Goal: Task Accomplishment & Management: Manage account settings

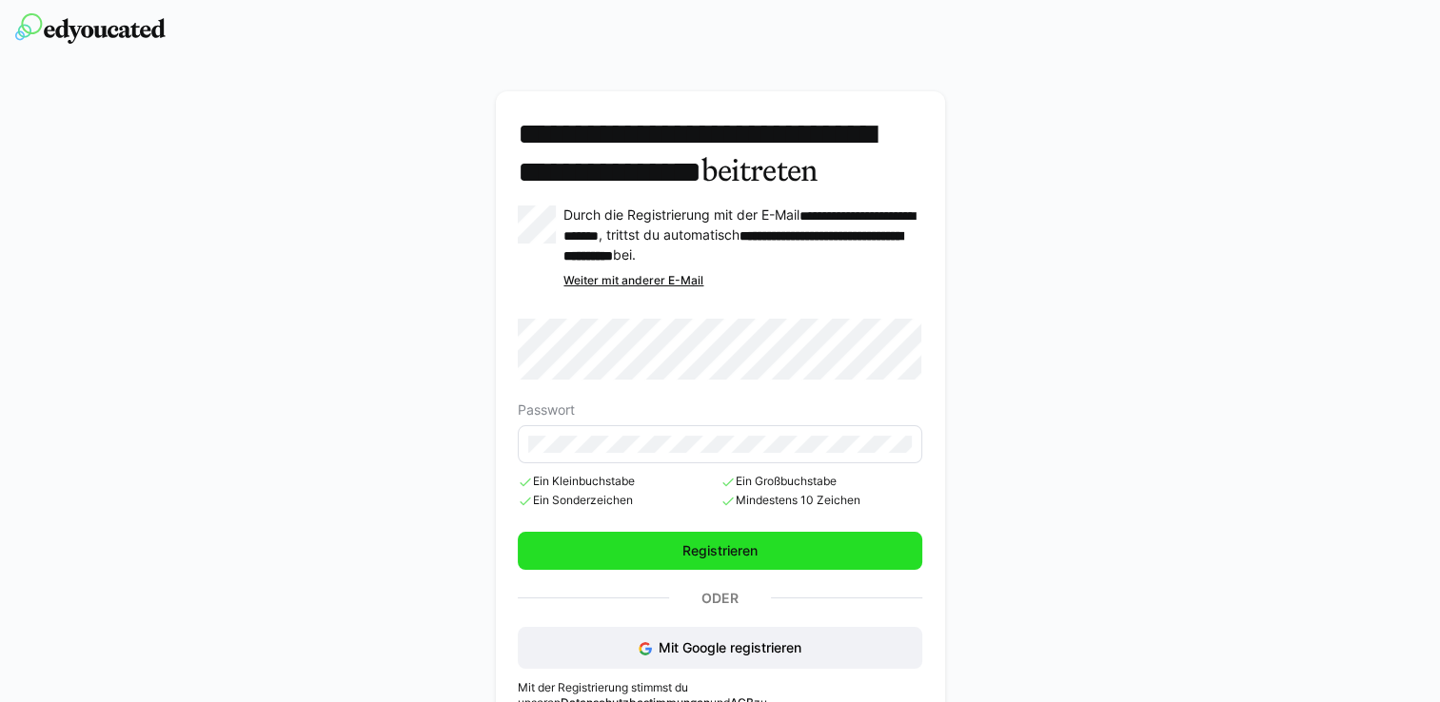
click at [659, 570] on span "Registrieren" at bounding box center [719, 551] width 403 height 38
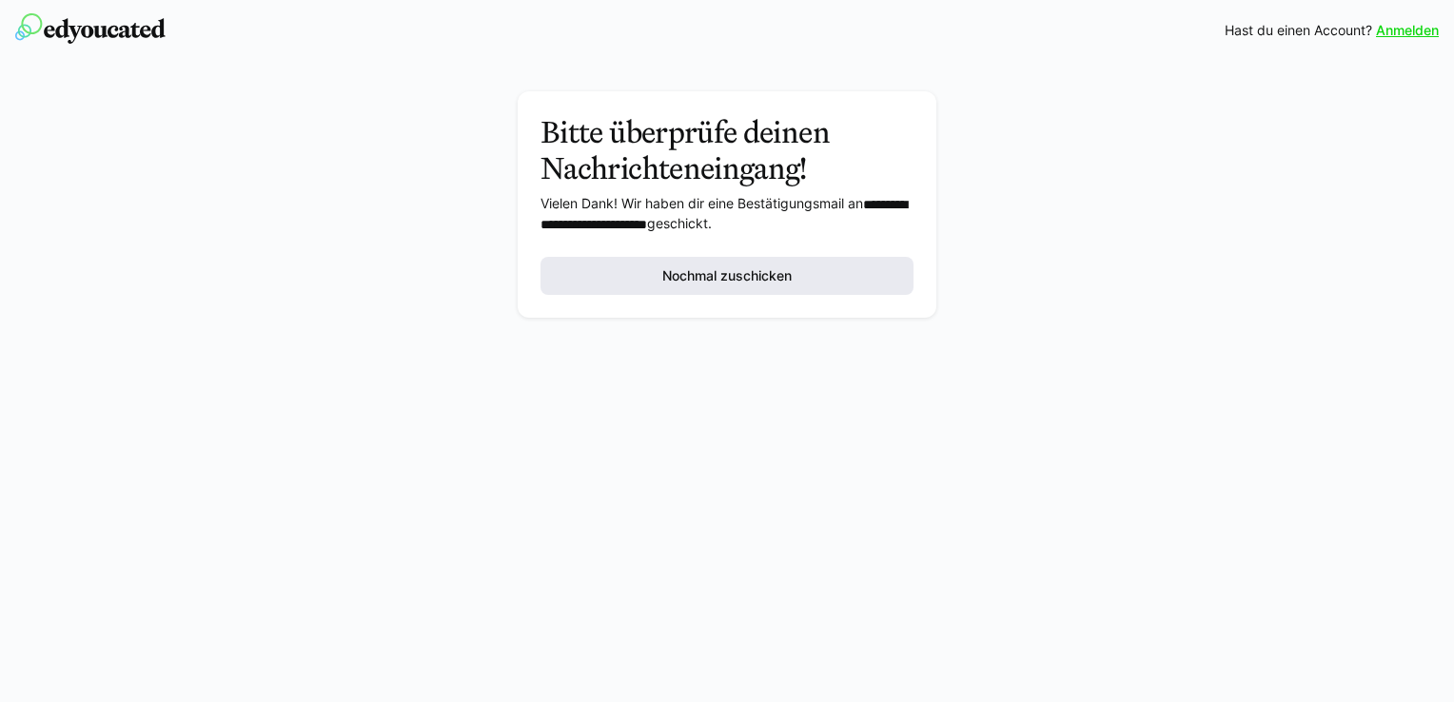
click at [867, 284] on span "Nochmal zuschicken" at bounding box center [726, 276] width 373 height 38
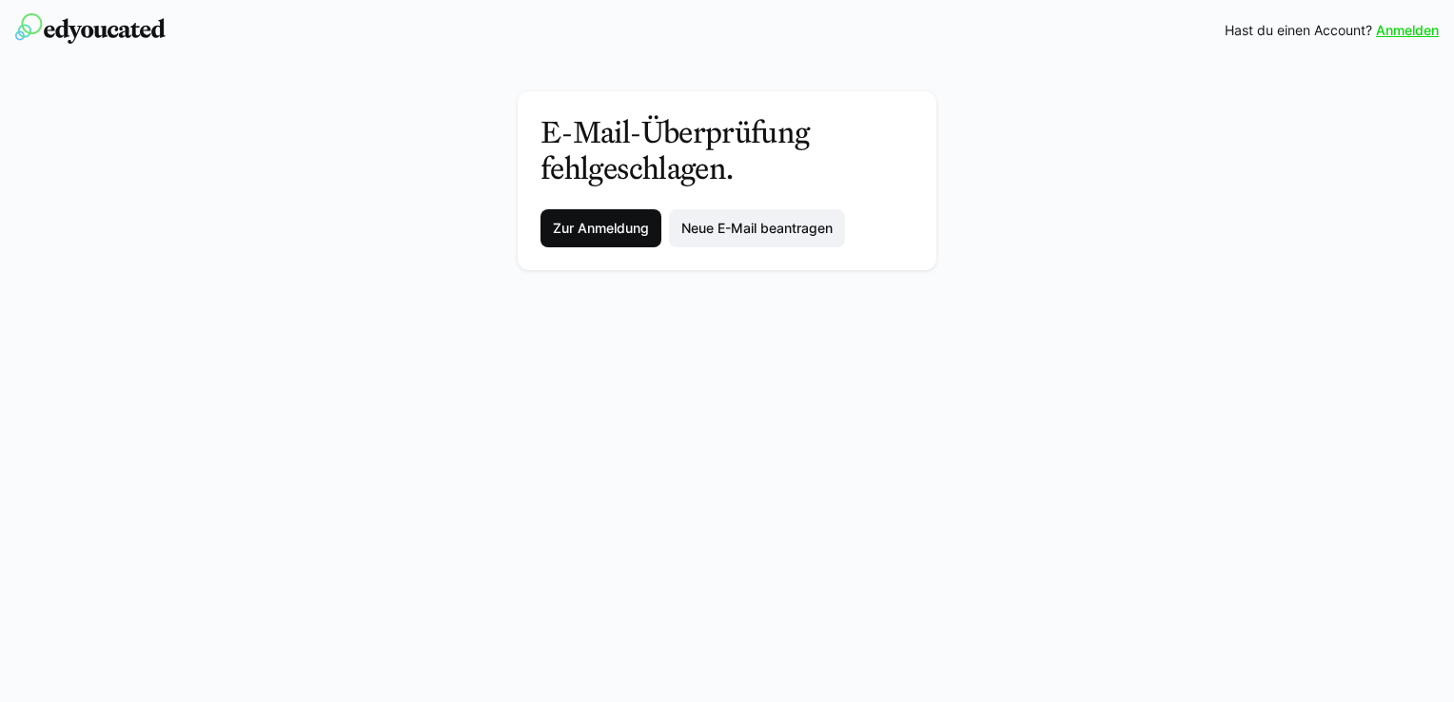
click at [592, 225] on span "Zur Anmeldung" at bounding box center [601, 228] width 102 height 19
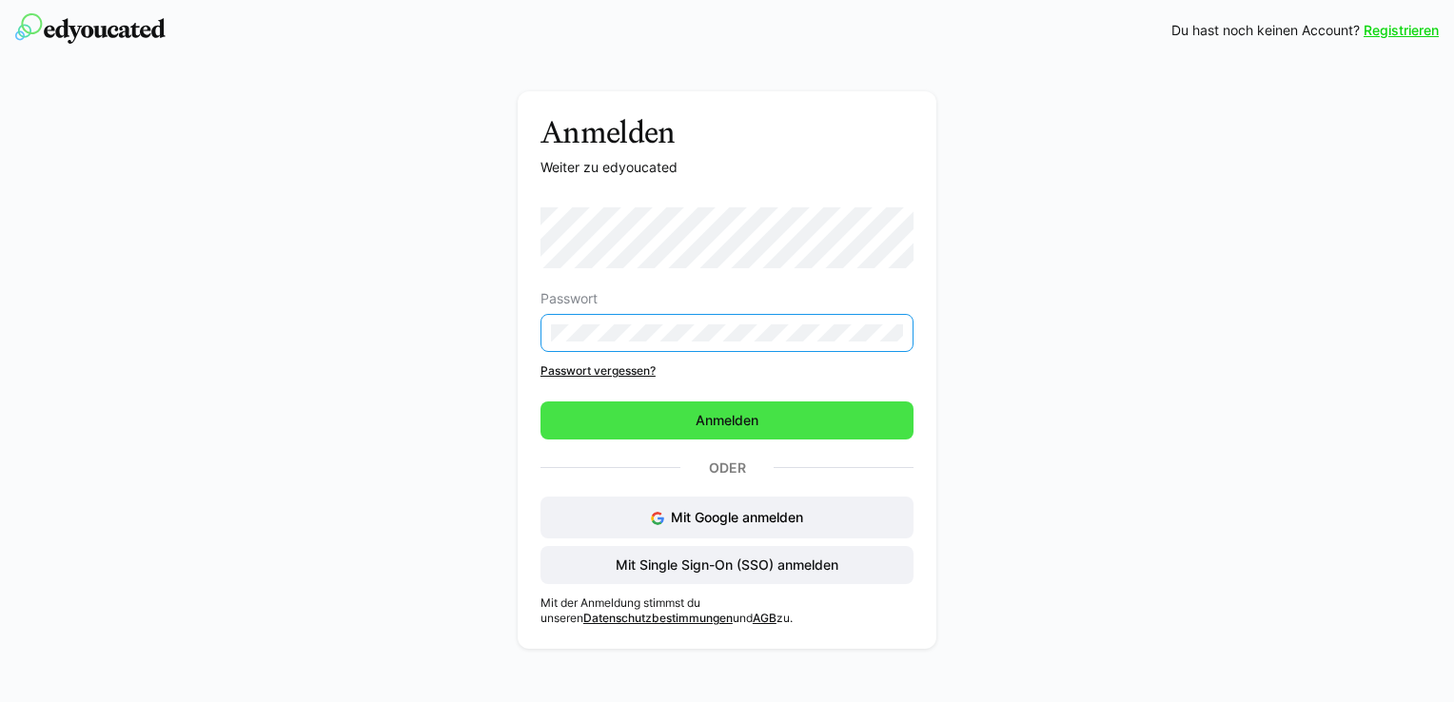
click at [731, 433] on span "Anmelden" at bounding box center [726, 421] width 373 height 38
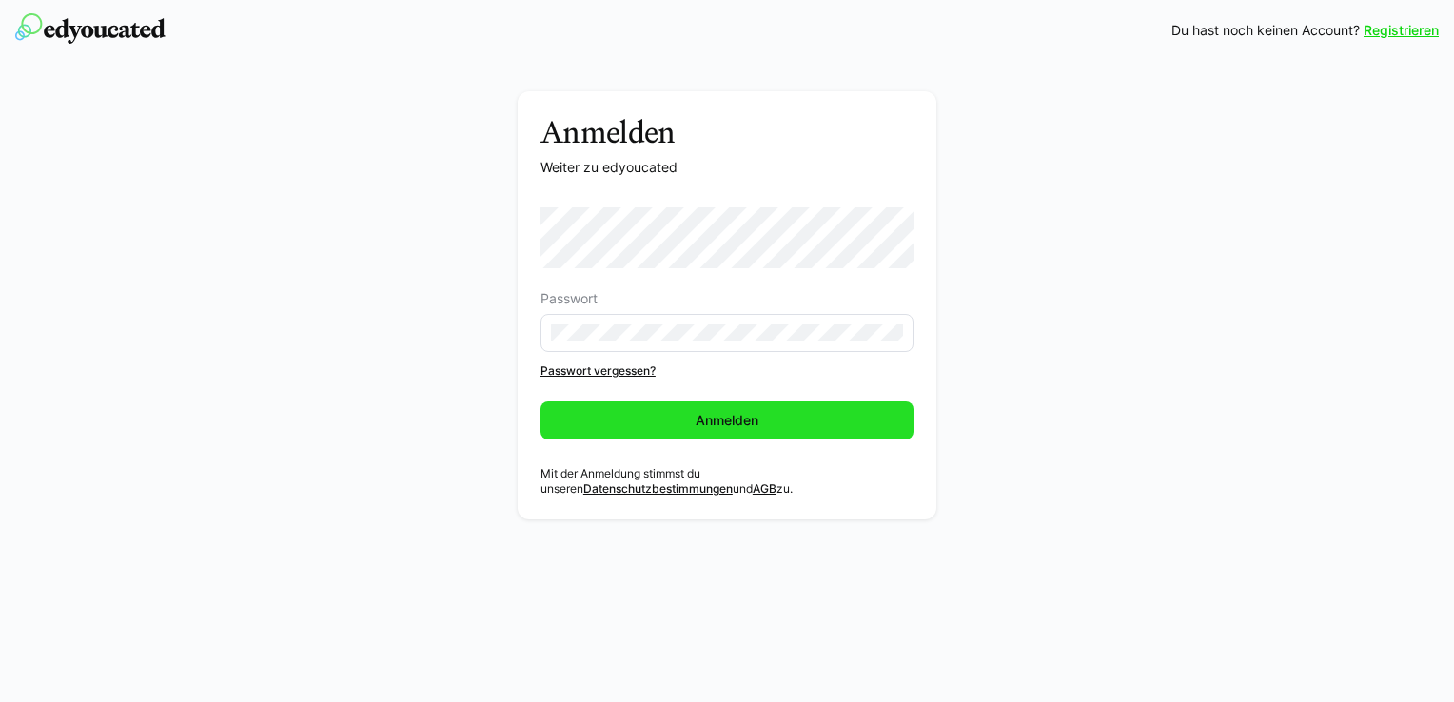
click at [733, 425] on span "Anmelden" at bounding box center [727, 420] width 69 height 19
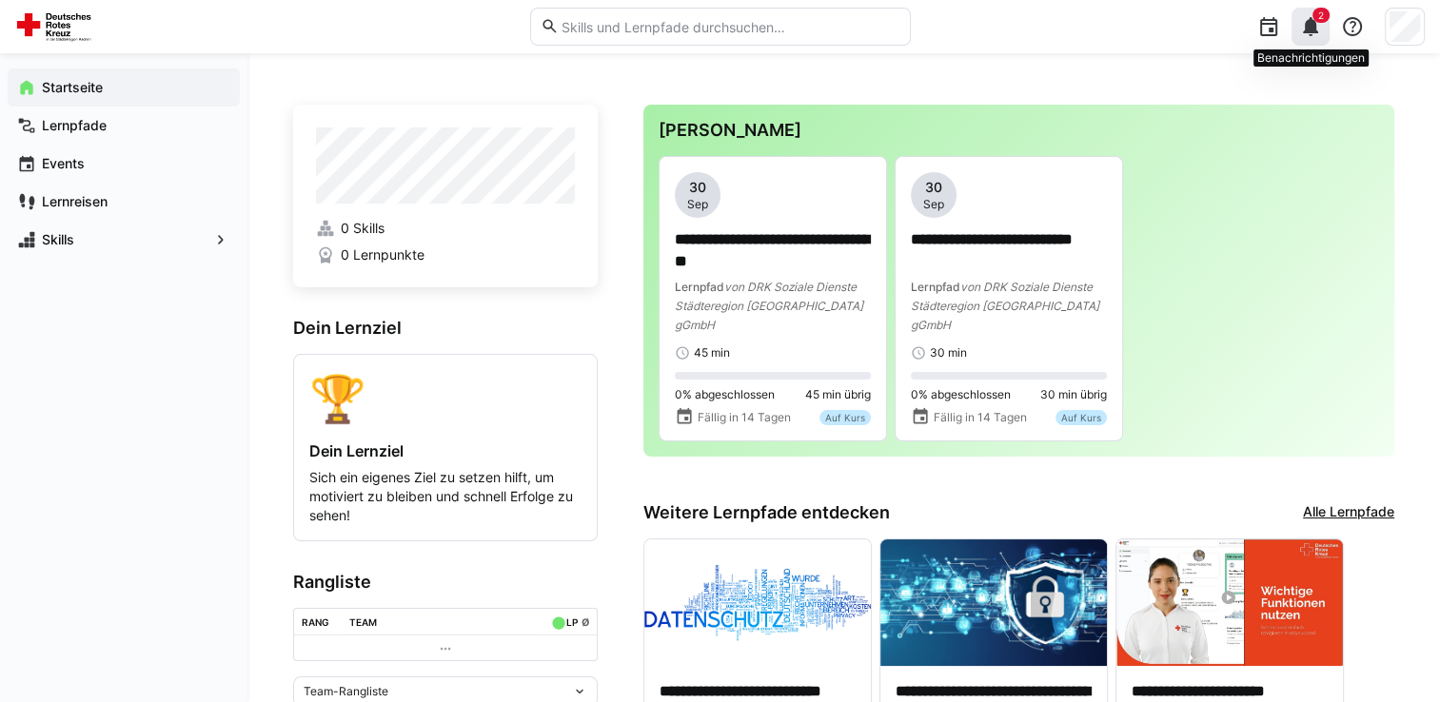
click at [1312, 21] on eds-badge "2" at bounding box center [1320, 15] width 17 height 15
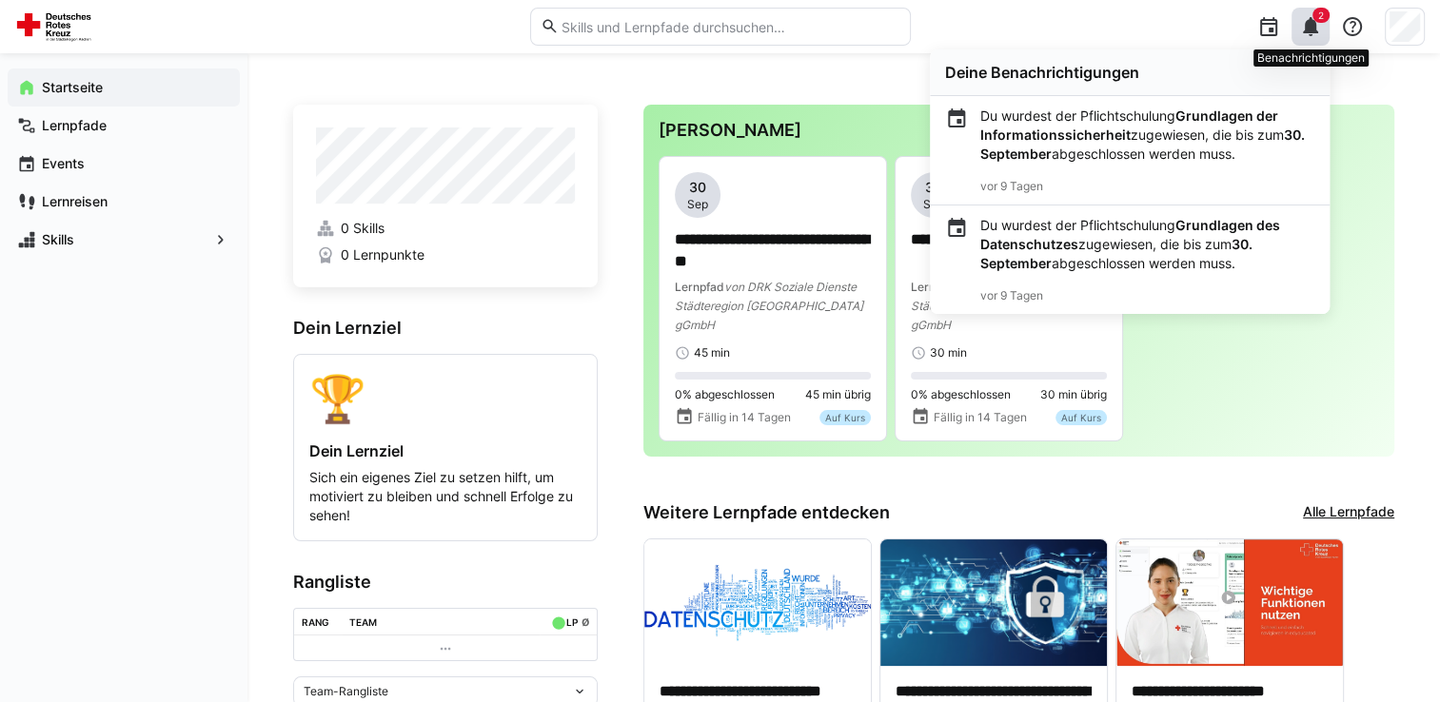
click at [1312, 21] on eds-badge "2" at bounding box center [1320, 15] width 17 height 15
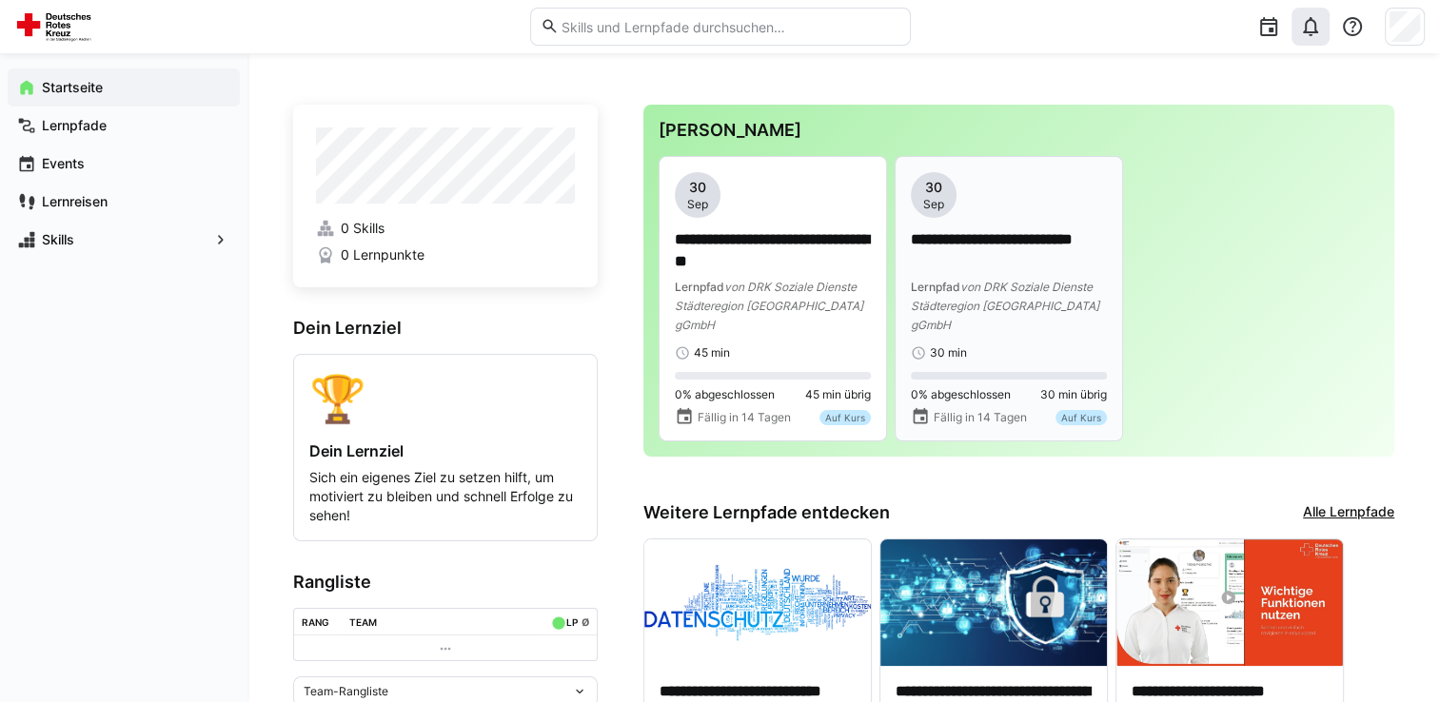
click at [1061, 261] on p "**********" at bounding box center [1009, 251] width 196 height 44
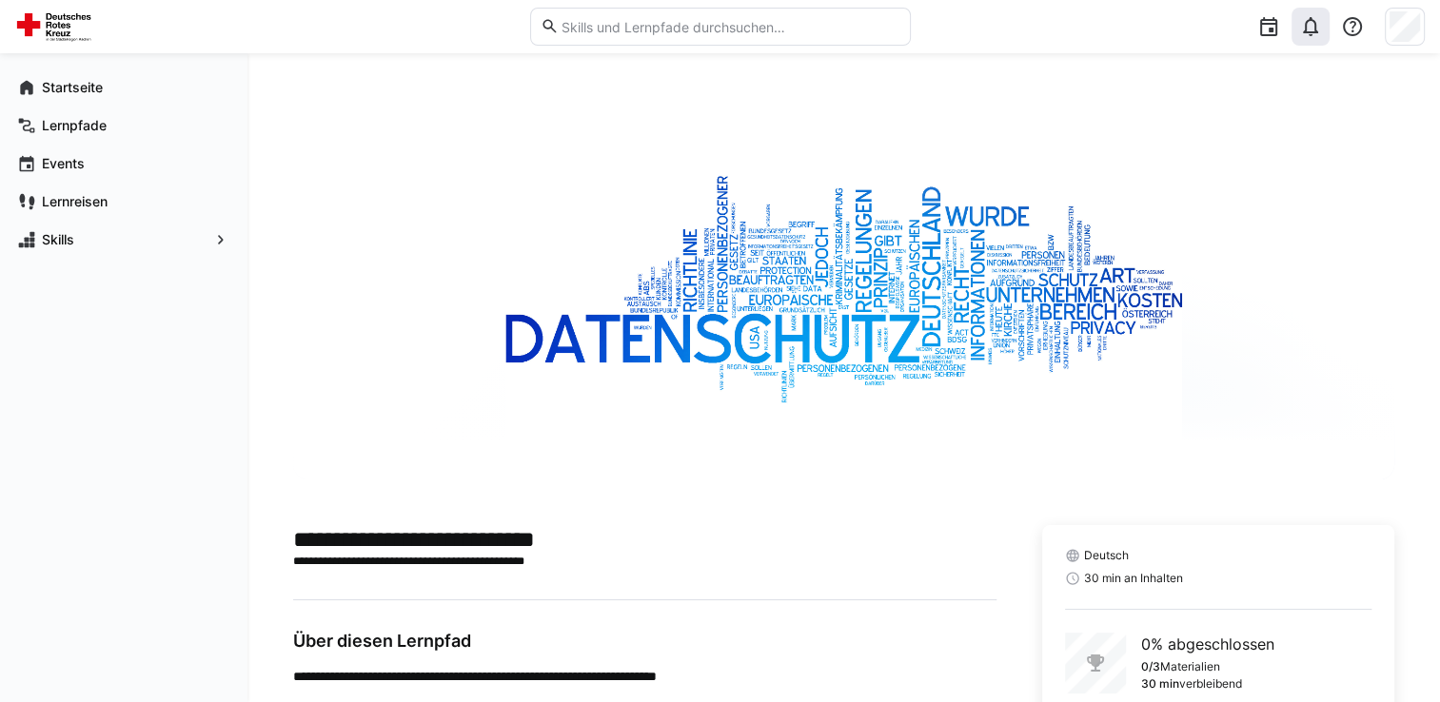
scroll to position [120, 0]
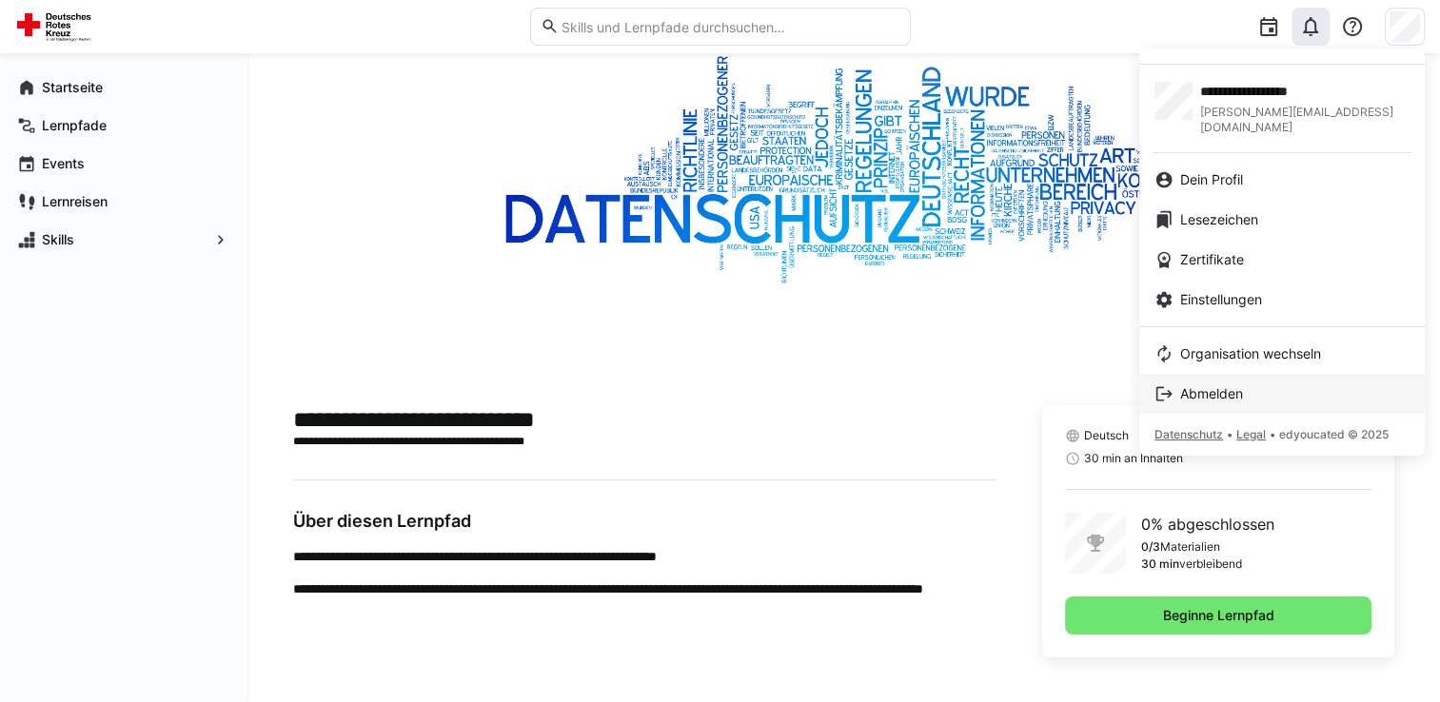
click at [1226, 384] on span "Abmelden" at bounding box center [1211, 393] width 63 height 19
